Goal: Information Seeking & Learning: Learn about a topic

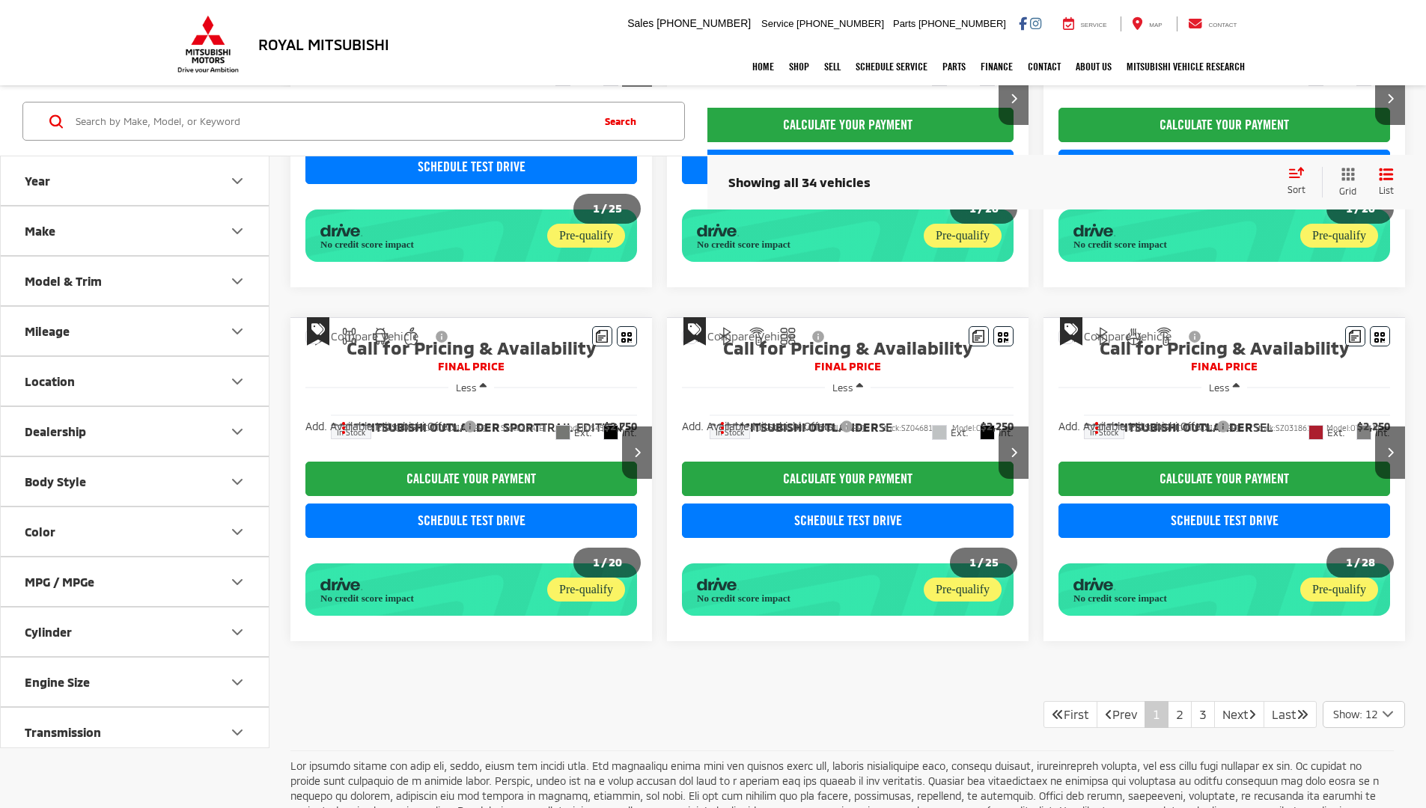
scroll to position [1105, 0]
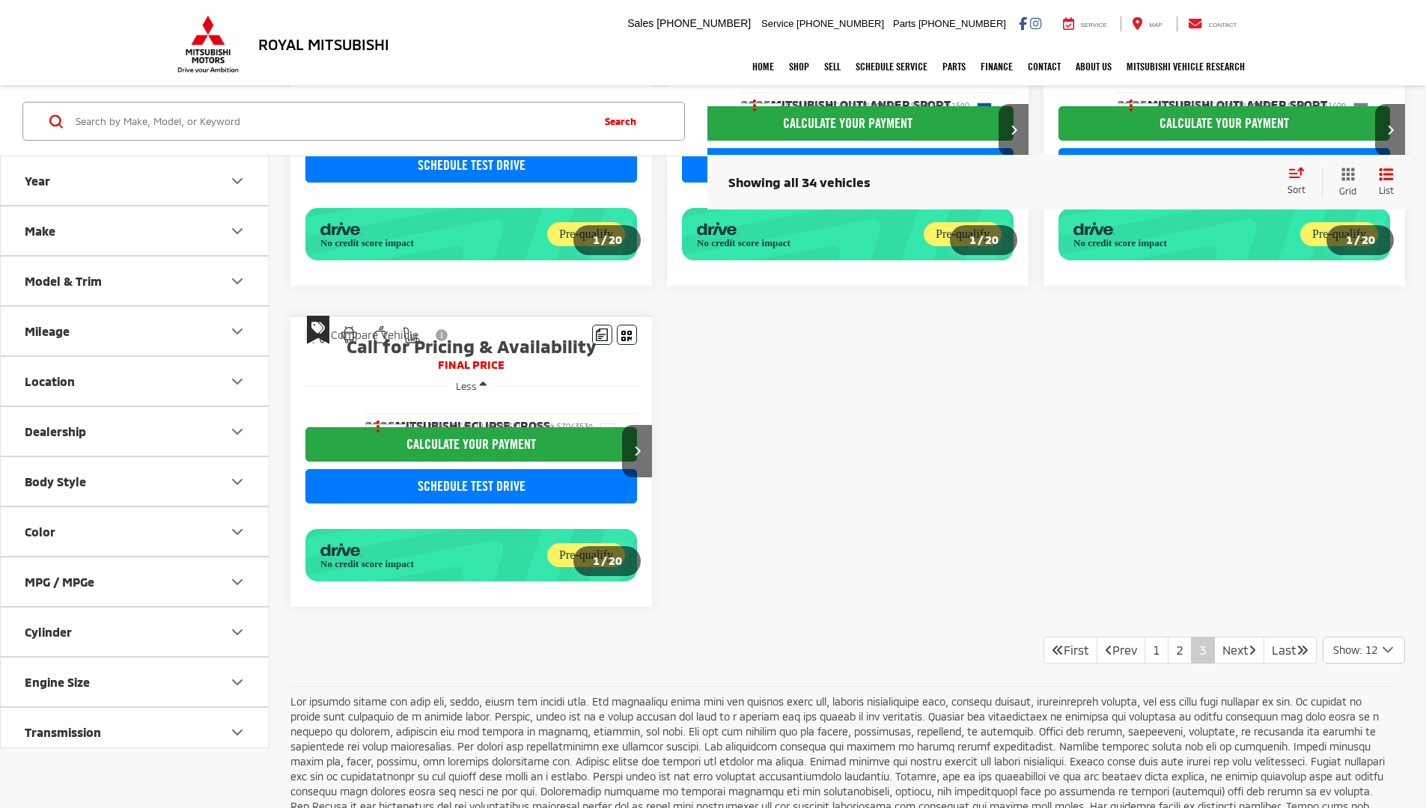
scroll to position [1042, 0]
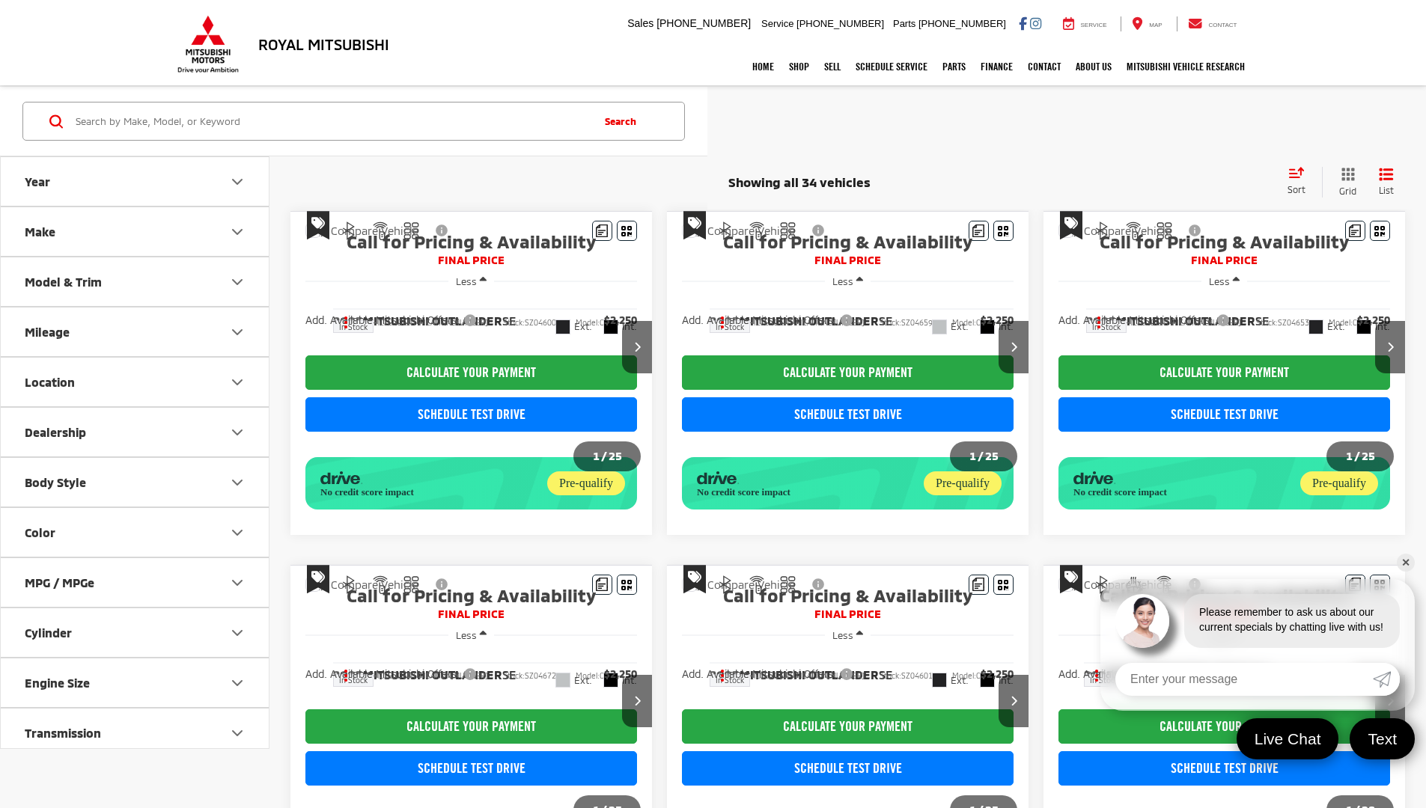
scroll to position [1042, 0]
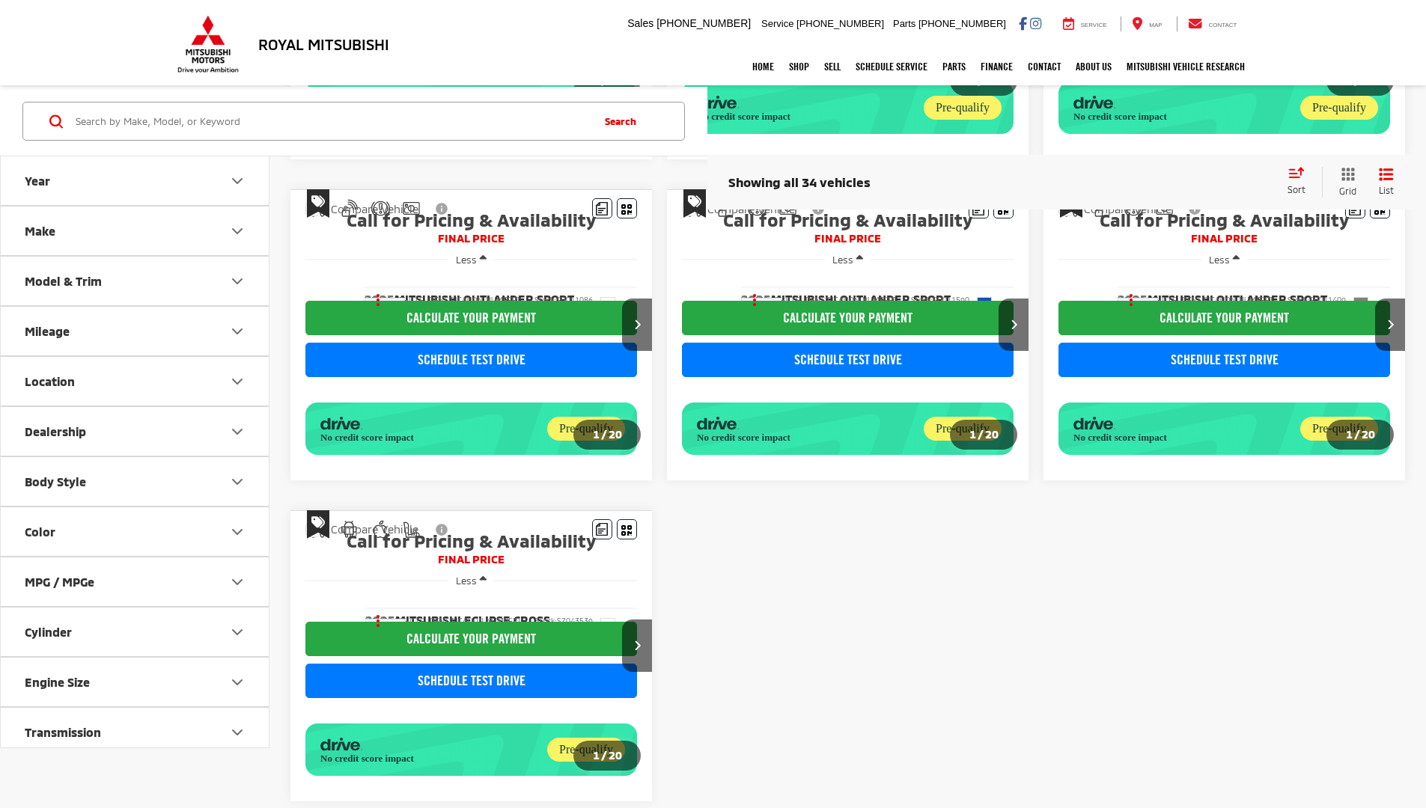
scroll to position [1042, 0]
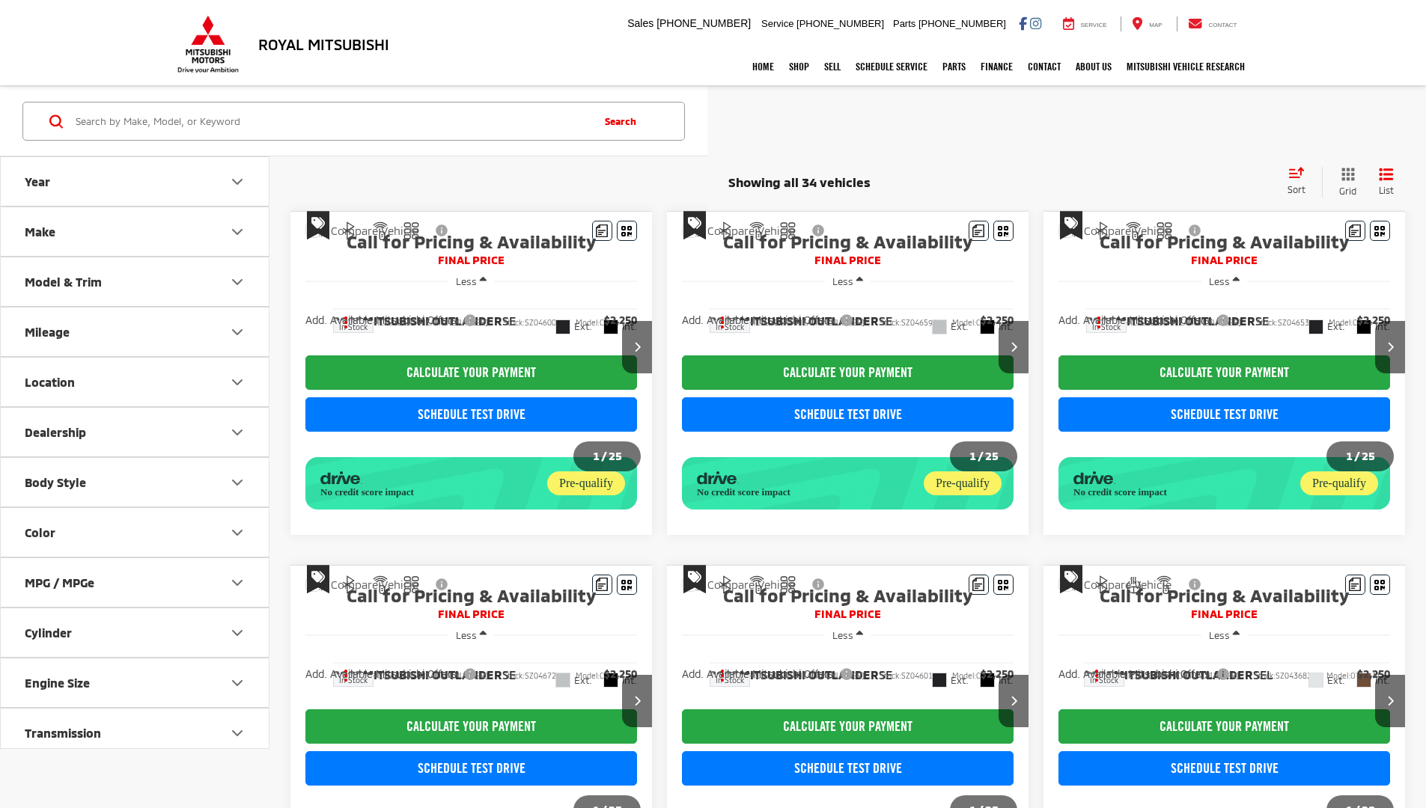
scroll to position [1042, 0]
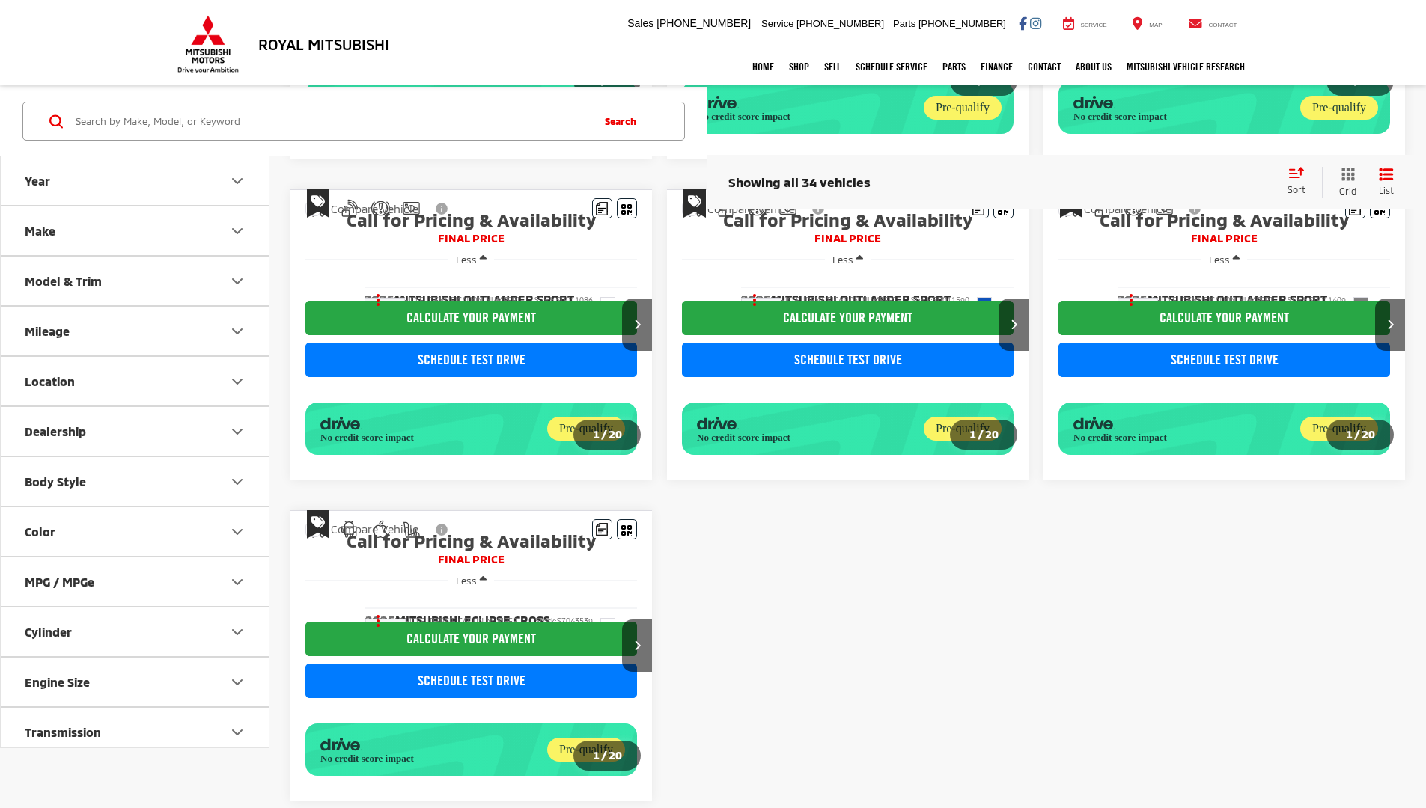
scroll to position [1042, 0]
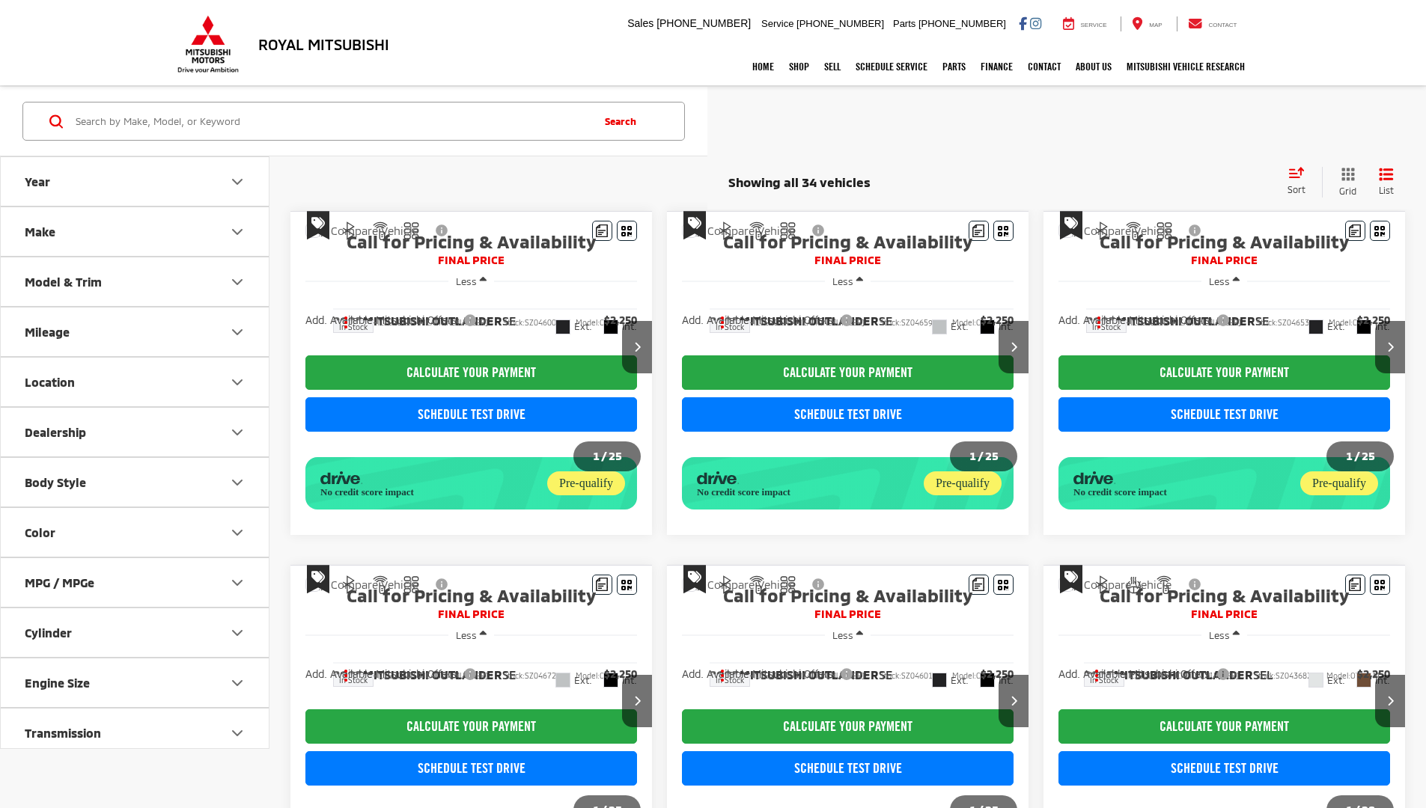
scroll to position [1042, 0]
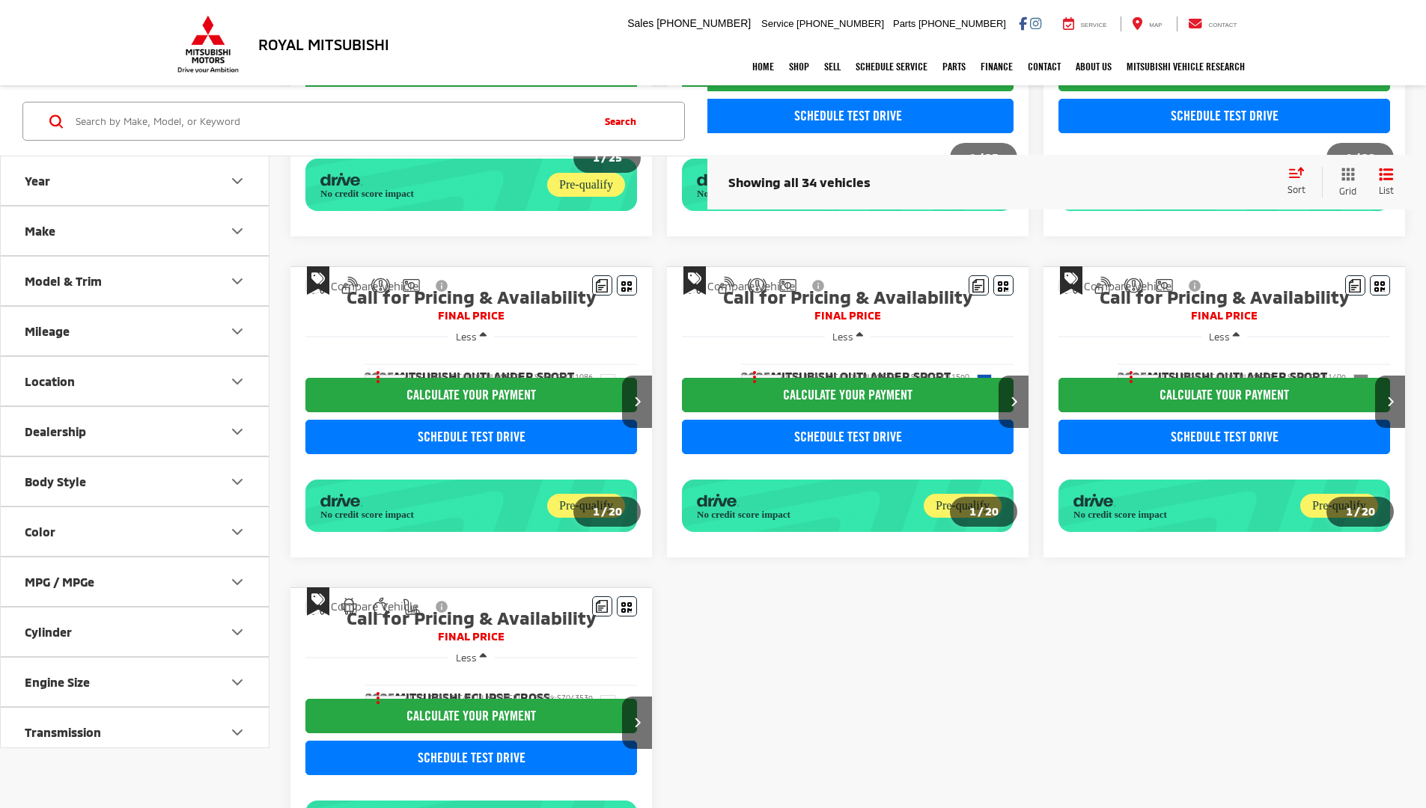
scroll to position [730, 0]
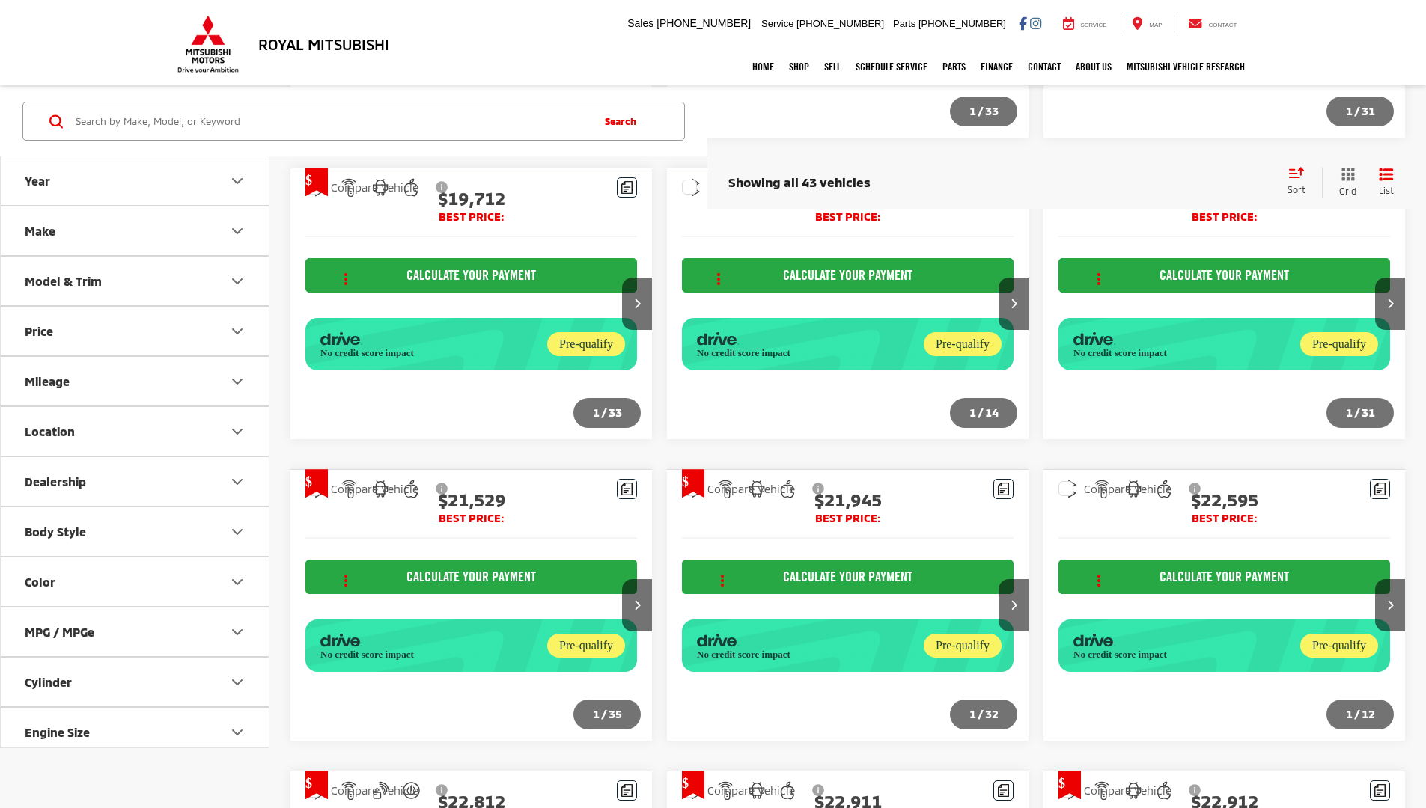
scroll to position [1779, 0]
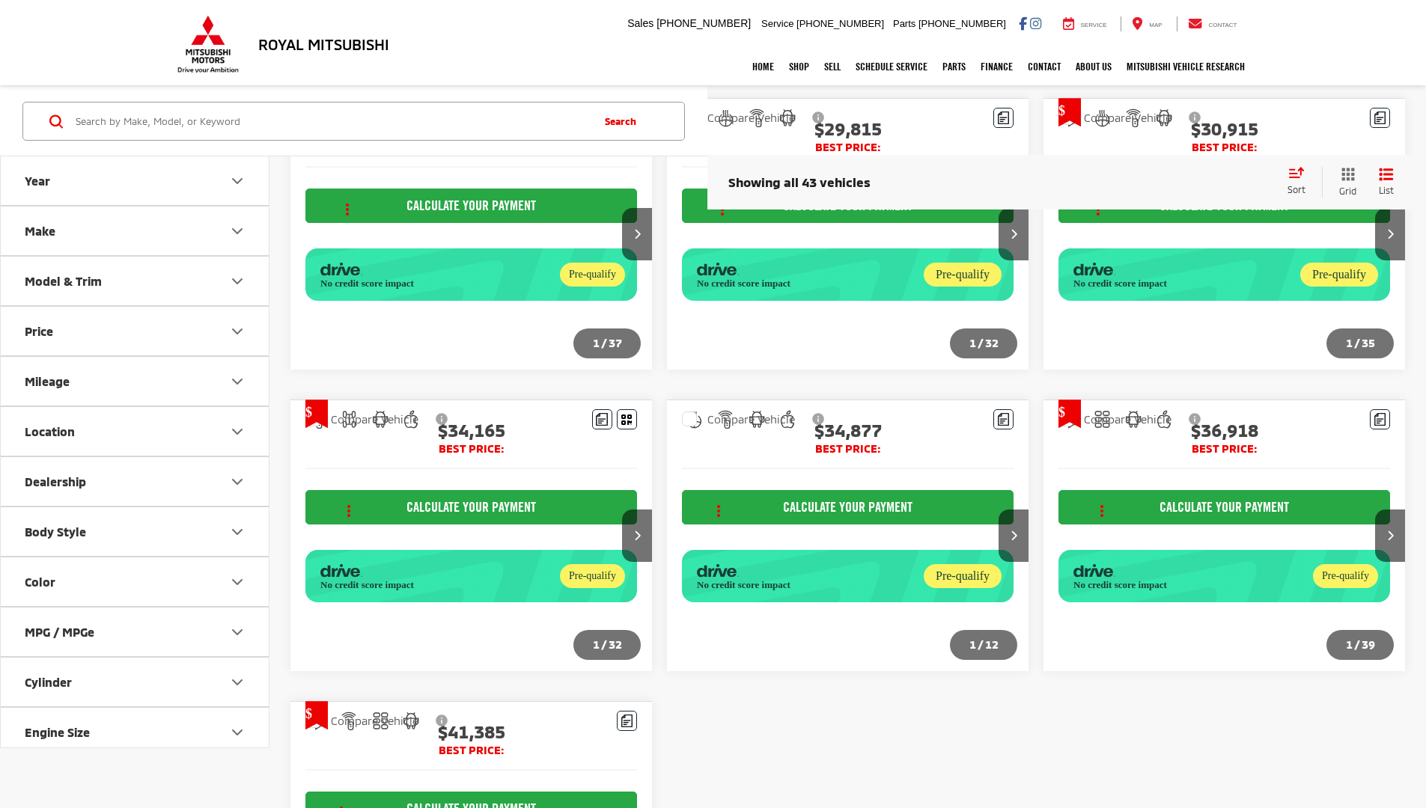
scroll to position [1391, 0]
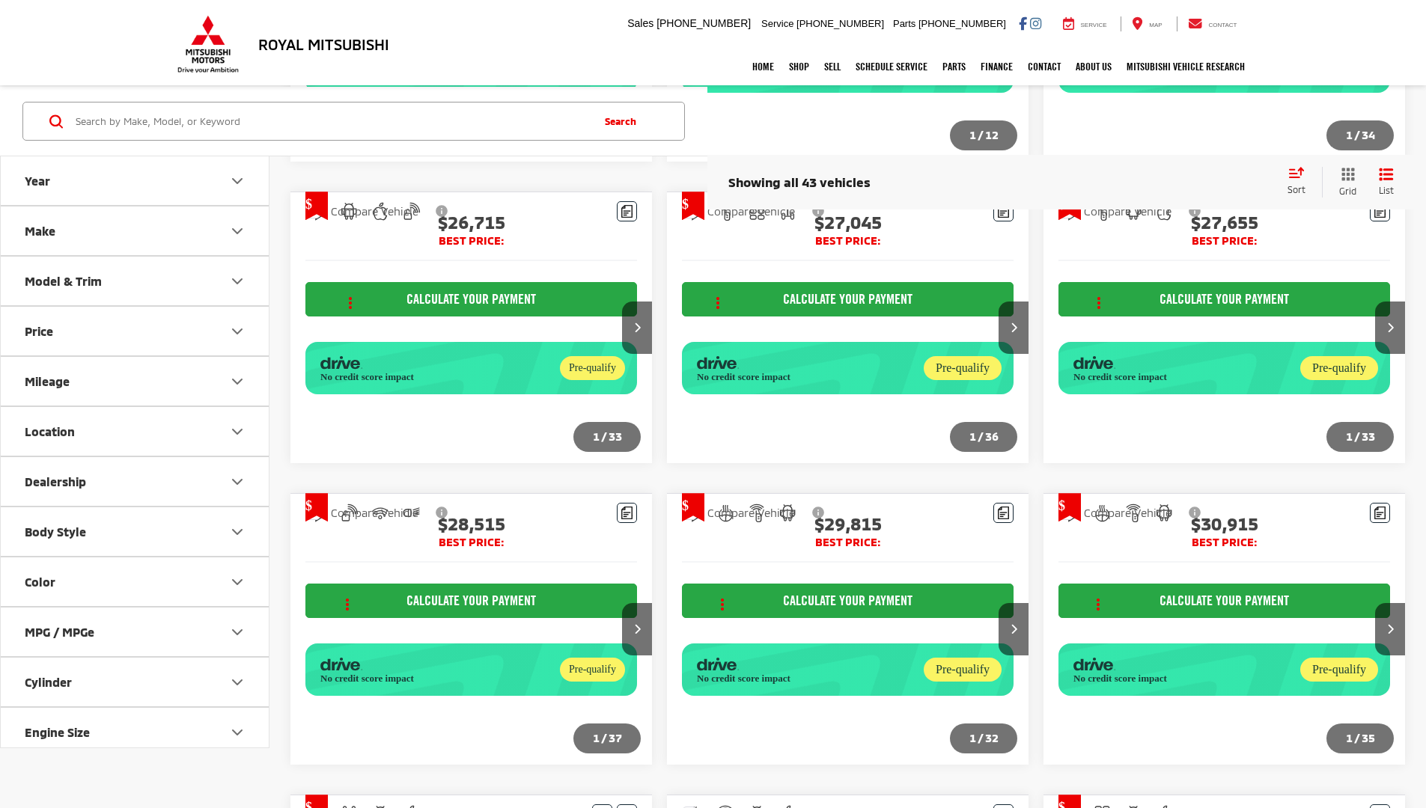
scroll to position [1078, 0]
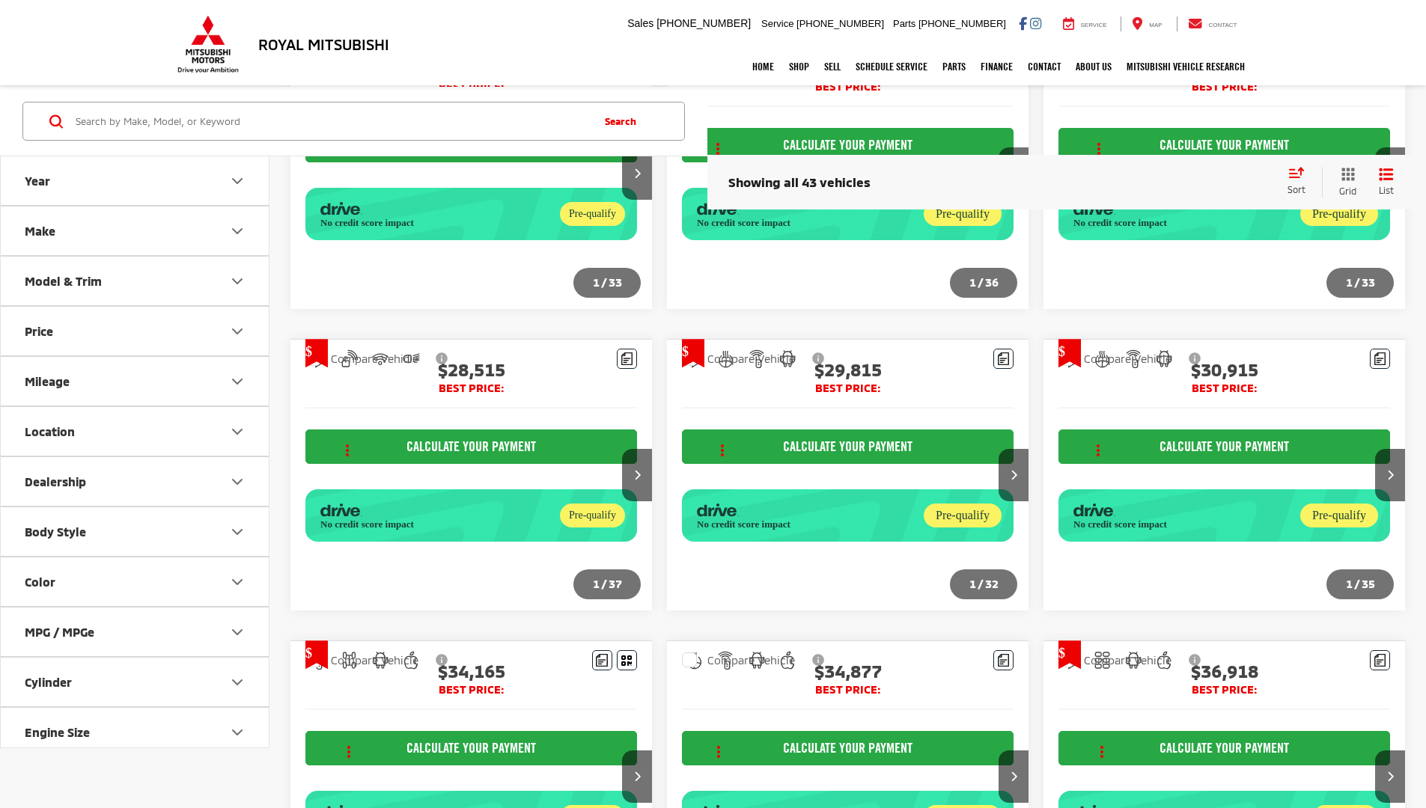
scroll to position [1391, 0]
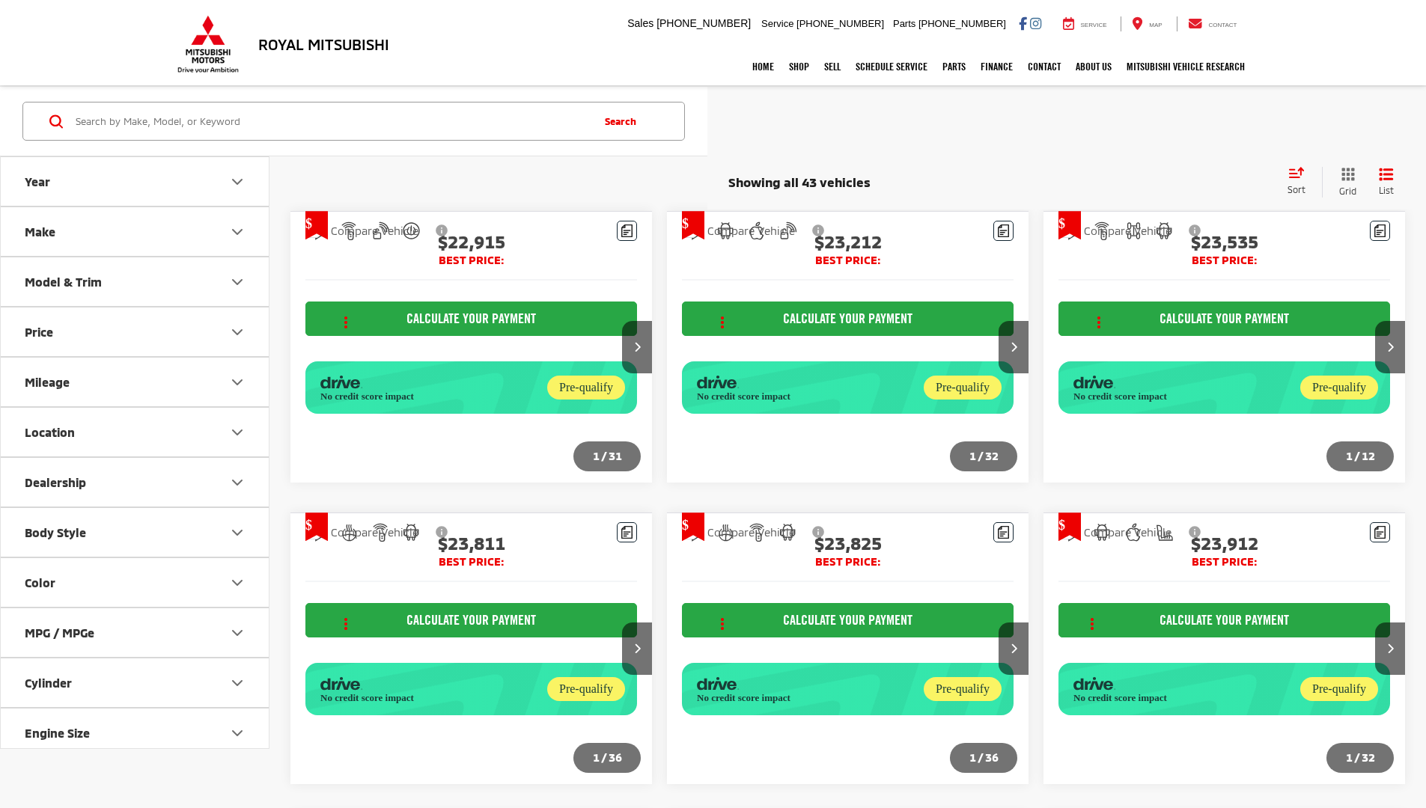
scroll to position [1391, 0]
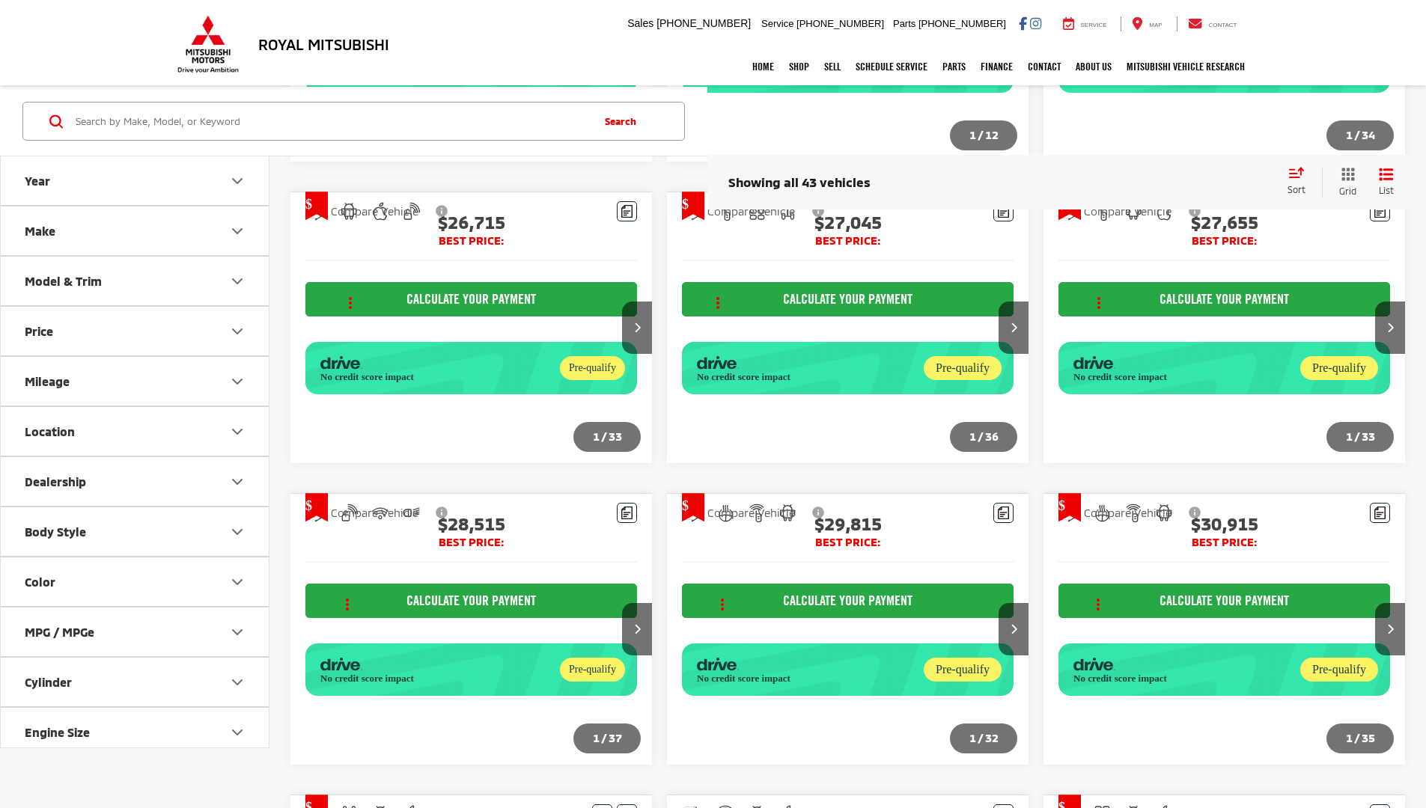
scroll to position [1078, 0]
